Goal: Find specific page/section: Find specific page/section

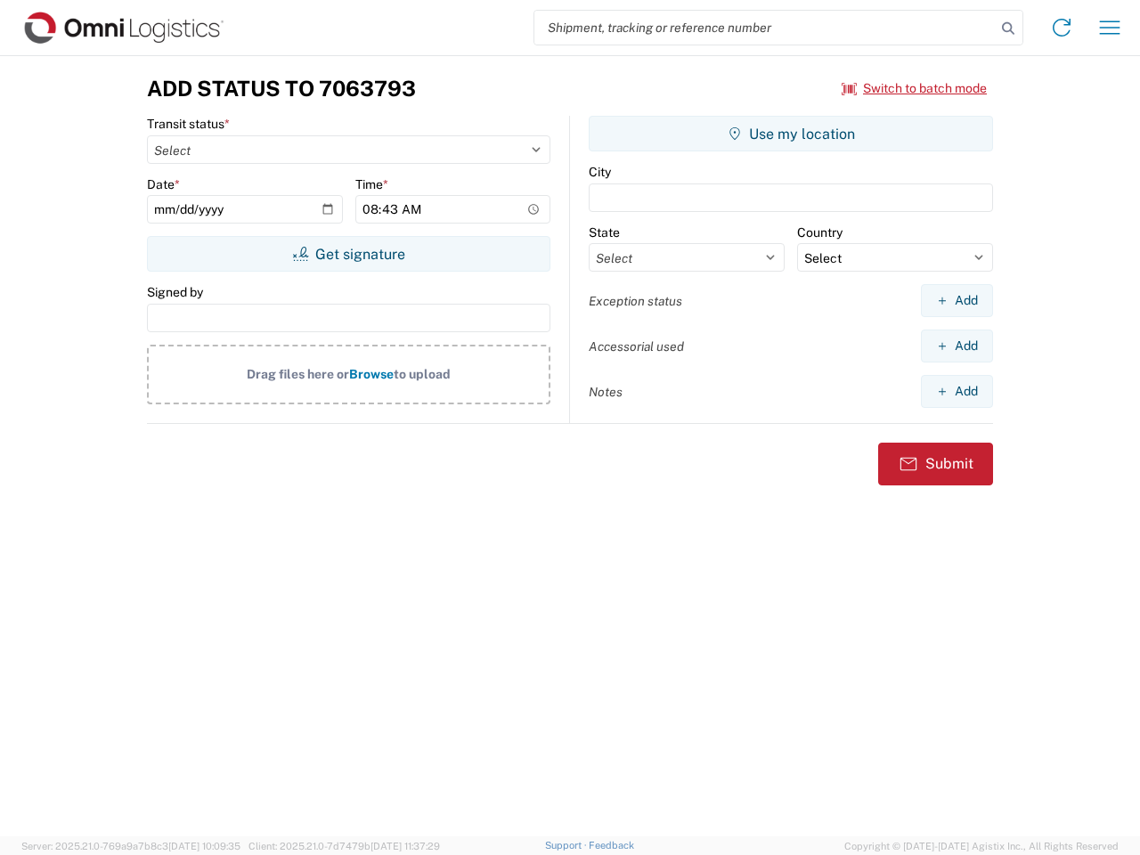
click at [765, 28] on input "search" at bounding box center [764, 28] width 461 height 34
click at [1008, 28] on icon at bounding box center [1008, 28] width 25 height 25
click at [1061, 28] on icon at bounding box center [1061, 27] width 28 height 28
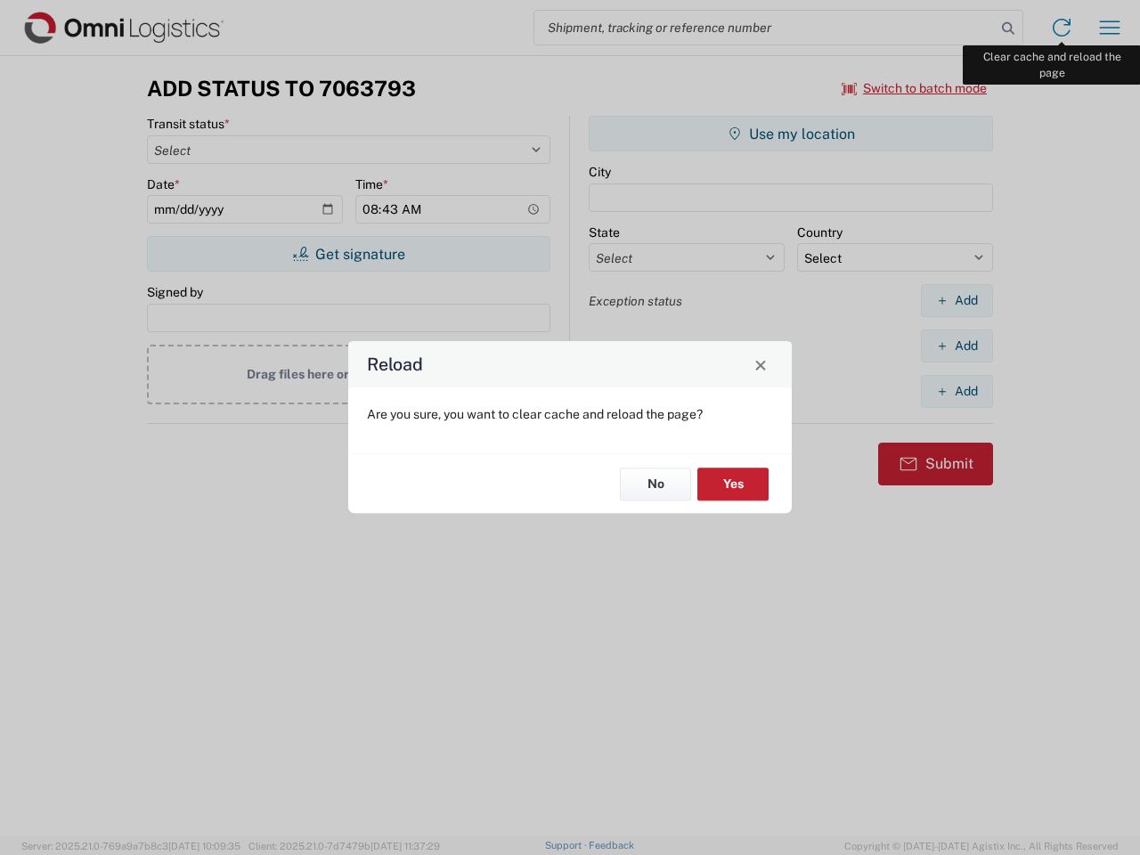
click at [1110, 28] on div "Reload Are you sure, you want to clear cache and reload the page? No Yes" at bounding box center [570, 427] width 1140 height 855
click at [915, 88] on div "Reload Are you sure, you want to clear cache and reload the page? No Yes" at bounding box center [570, 427] width 1140 height 855
click at [348, 254] on div "Reload Are you sure, you want to clear cache and reload the page? No Yes" at bounding box center [570, 427] width 1140 height 855
click at [791, 134] on div "Reload Are you sure, you want to clear cache and reload the page? No Yes" at bounding box center [570, 427] width 1140 height 855
click at [956, 300] on div "Reload Are you sure, you want to clear cache and reload the page? No Yes" at bounding box center [570, 427] width 1140 height 855
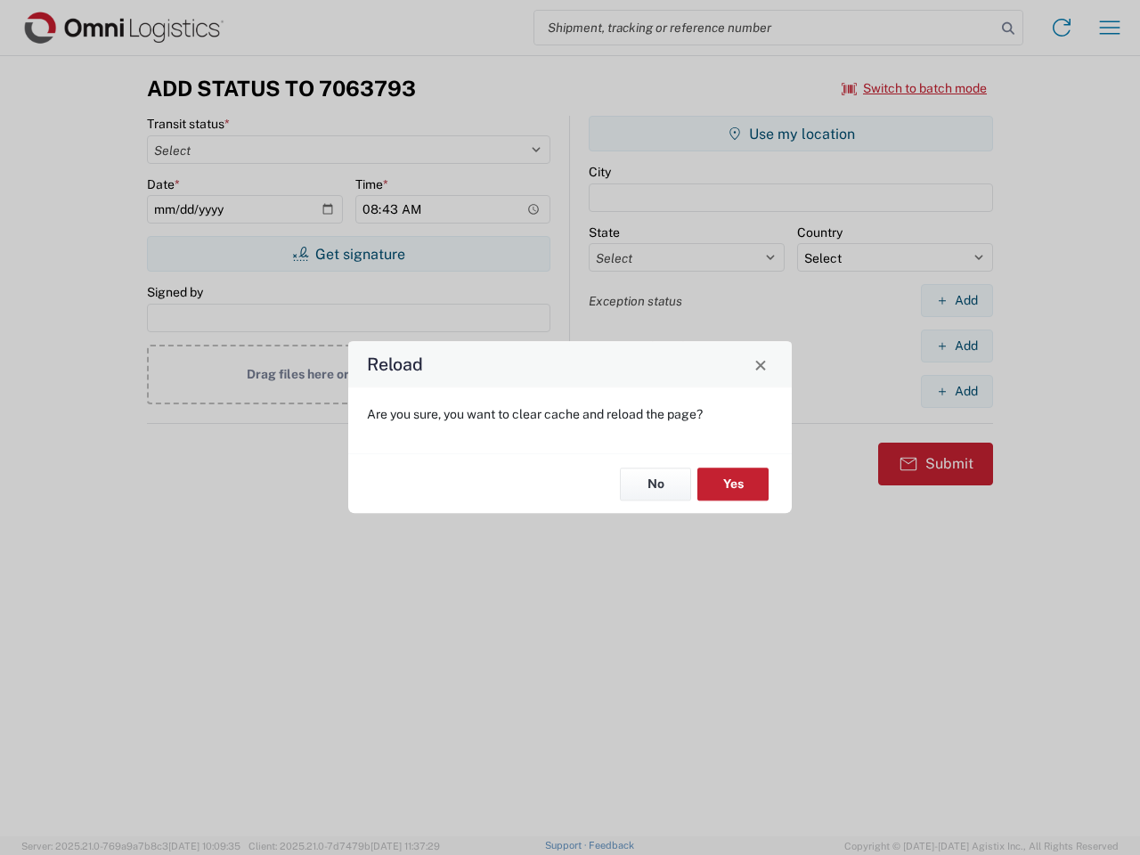
click at [956, 346] on div "Reload Are you sure, you want to clear cache and reload the page? No Yes" at bounding box center [570, 427] width 1140 height 855
click at [956, 391] on div "Reload Are you sure, you want to clear cache and reload the page? No Yes" at bounding box center [570, 427] width 1140 height 855
